Goal: Task Accomplishment & Management: Manage account settings

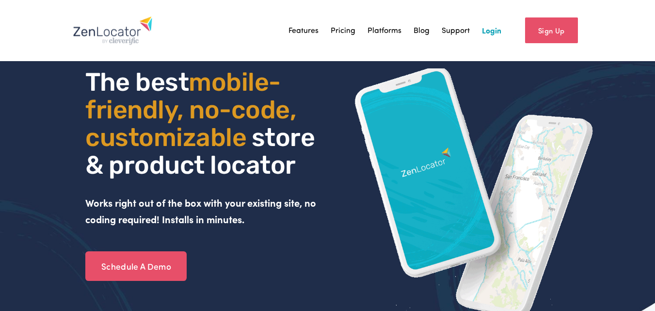
click at [489, 31] on link "Login" at bounding box center [491, 30] width 19 height 15
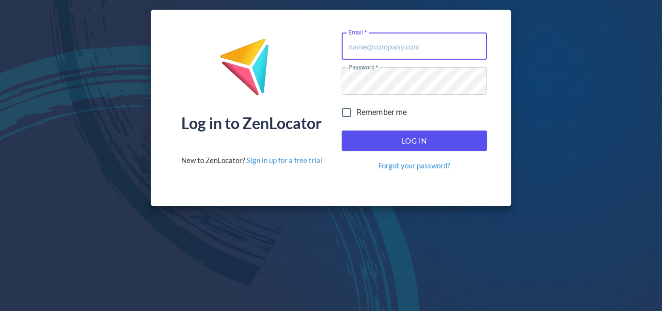
type input "[PERSON_NAME][EMAIL_ADDRESS][DOMAIN_NAME]"
click at [434, 139] on span "Log In" at bounding box center [415, 140] width 124 height 13
